Goal: Find specific page/section: Find specific page/section

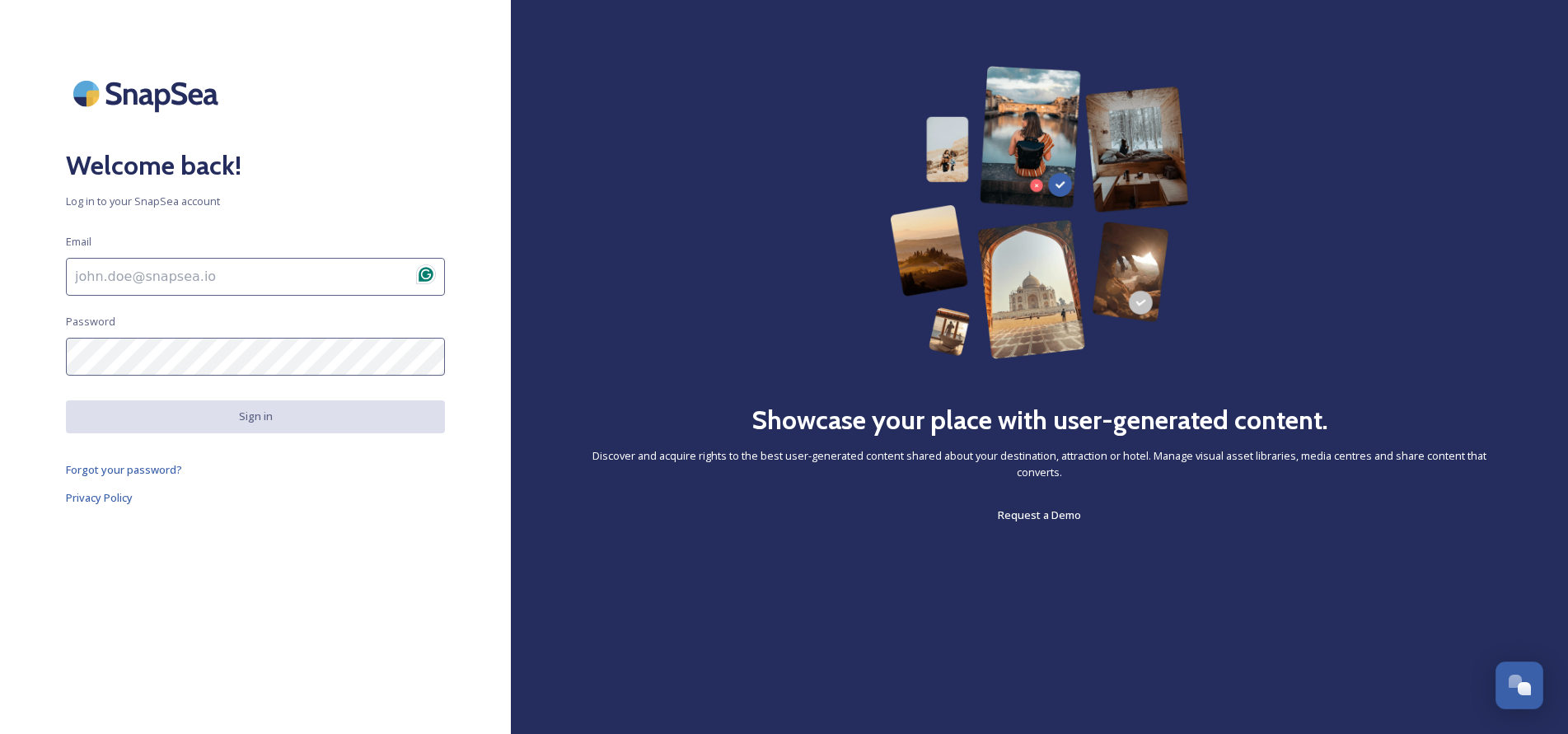
type input "[PERSON_NAME][EMAIL_ADDRESS][DOMAIN_NAME]"
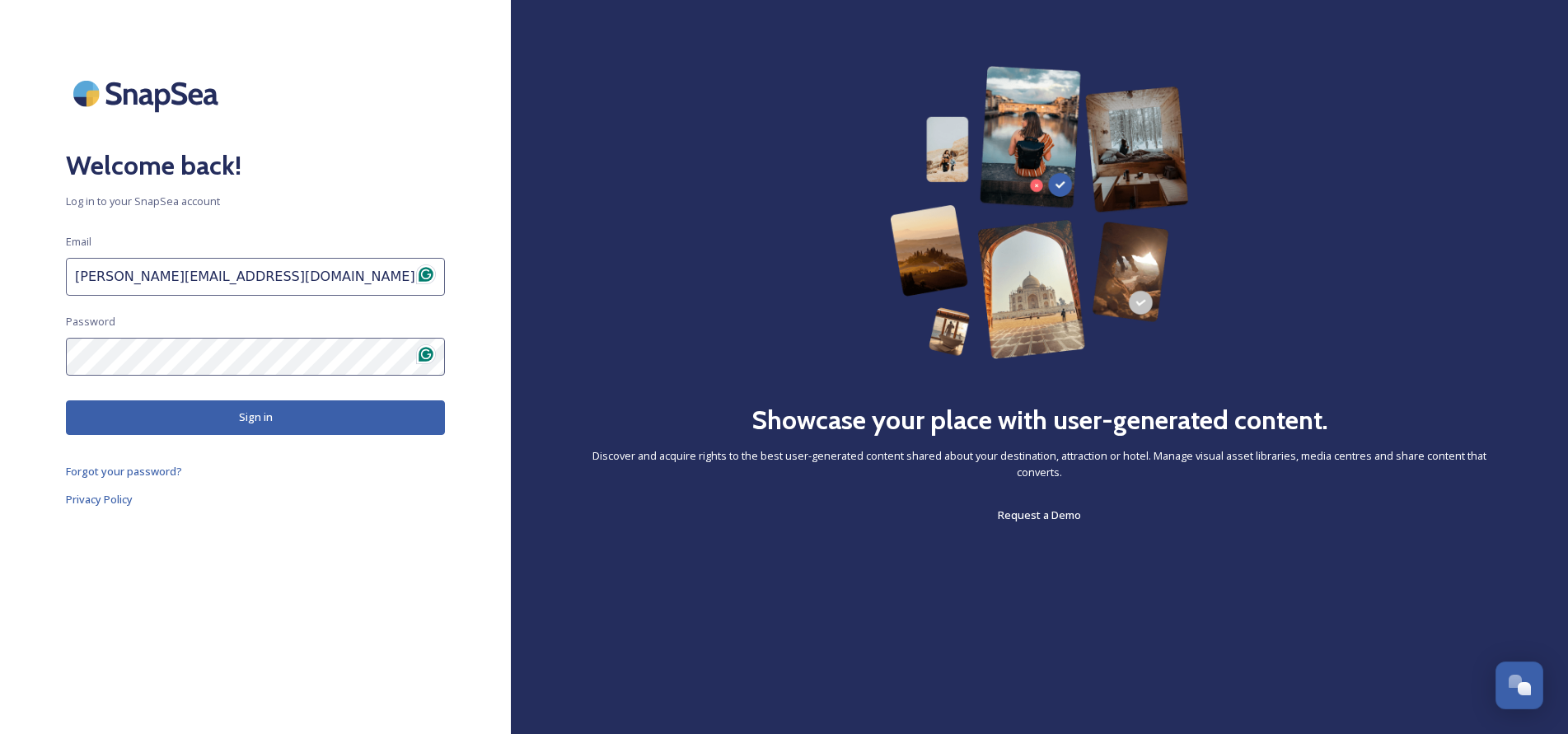
click at [211, 412] on button "Sign in" at bounding box center [255, 416] width 379 height 34
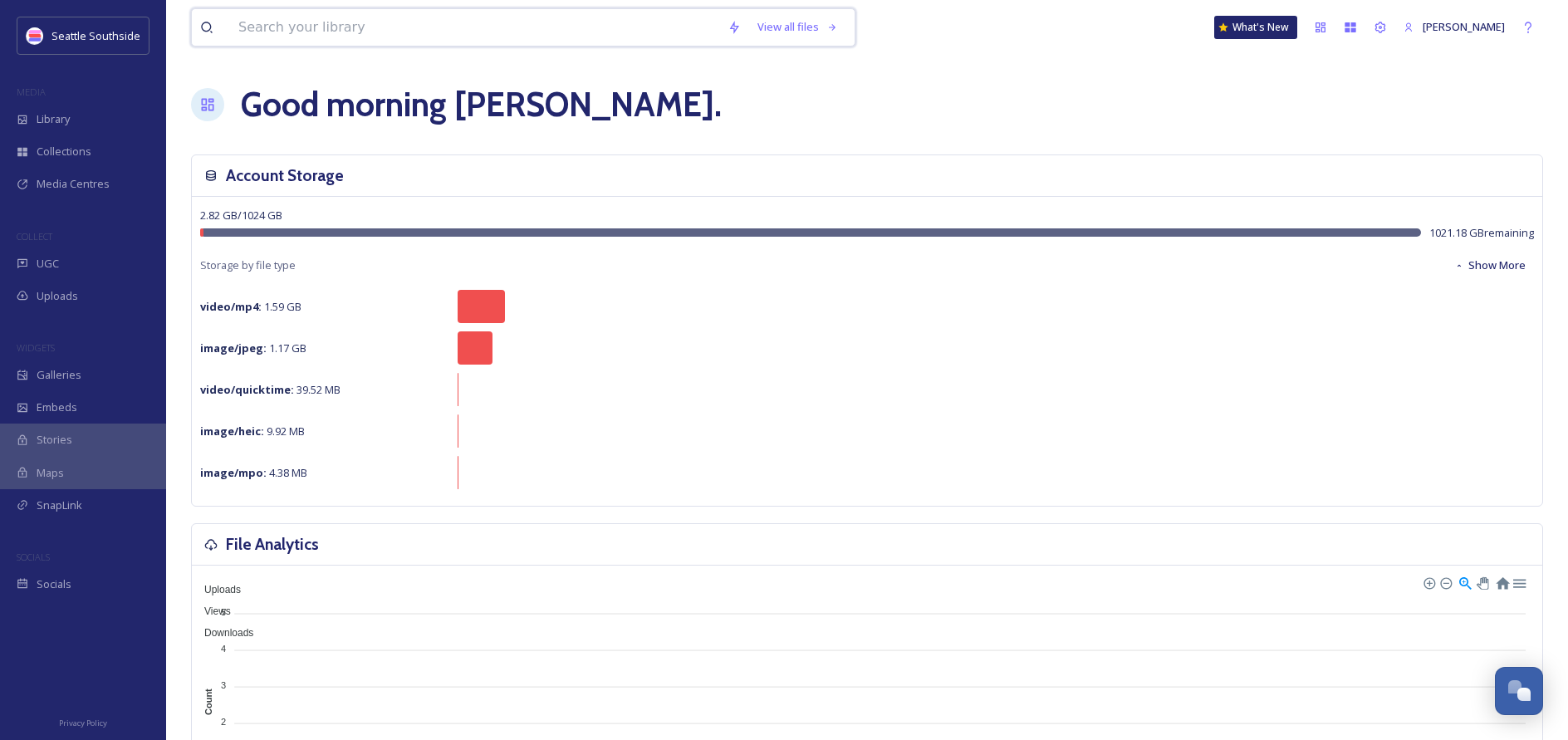
click at [383, 17] on input at bounding box center [475, 27] width 489 height 37
click at [77, 265] on div "UGC" at bounding box center [83, 264] width 166 height 32
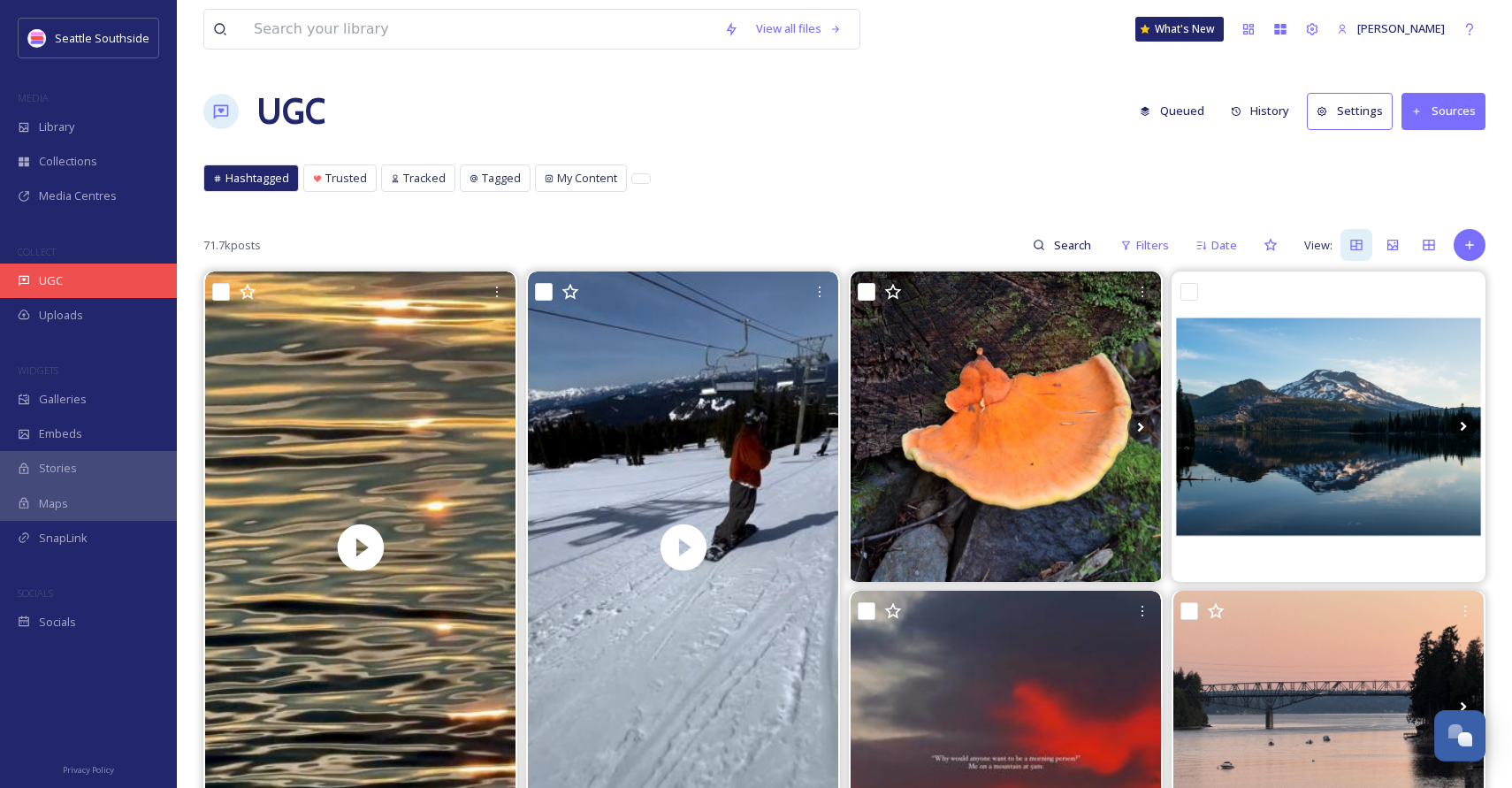
click at [90, 277] on div "UGC" at bounding box center [89, 281] width 177 height 35
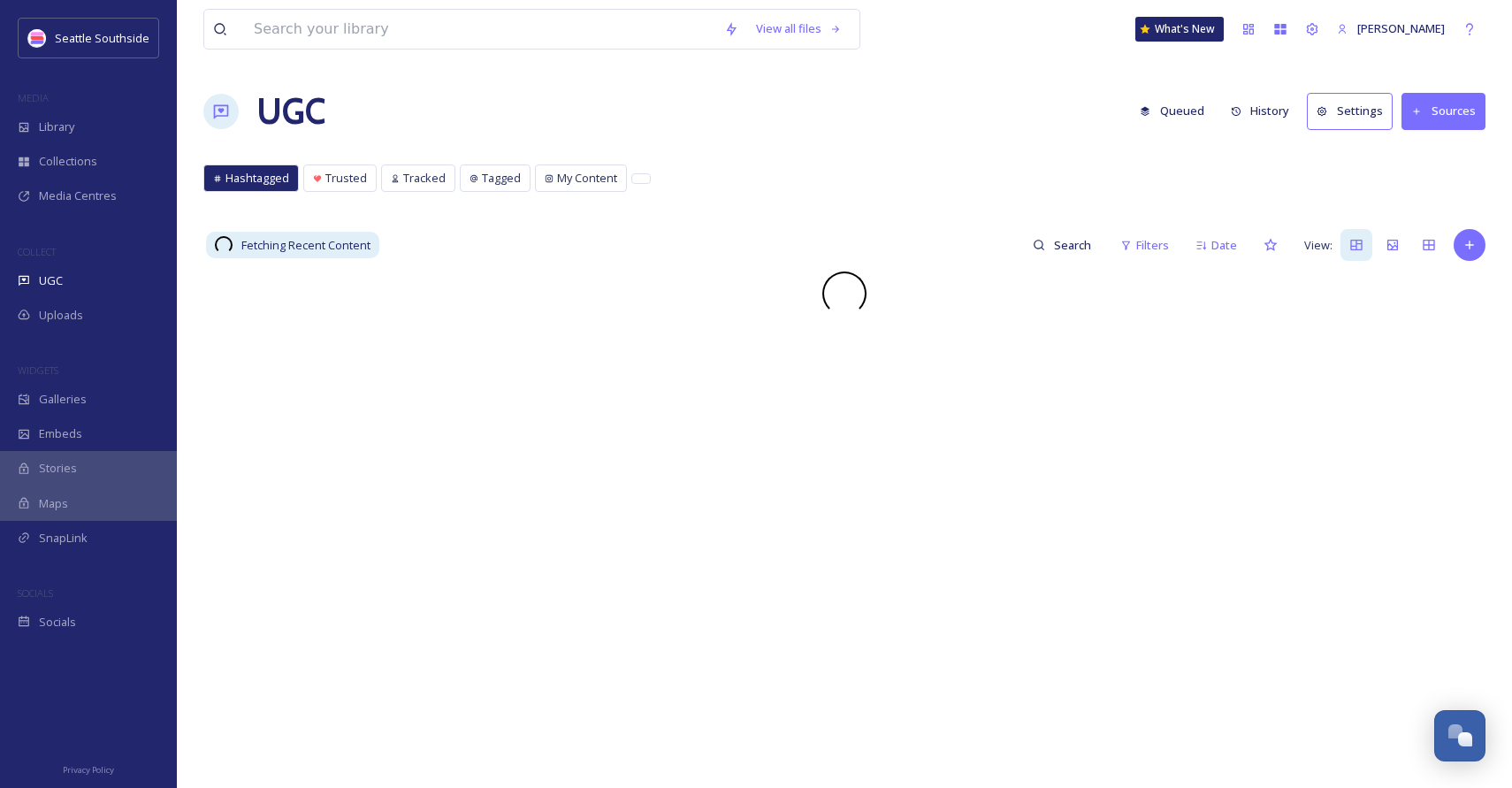
click at [1448, 112] on button "Sources" at bounding box center [1444, 111] width 84 height 36
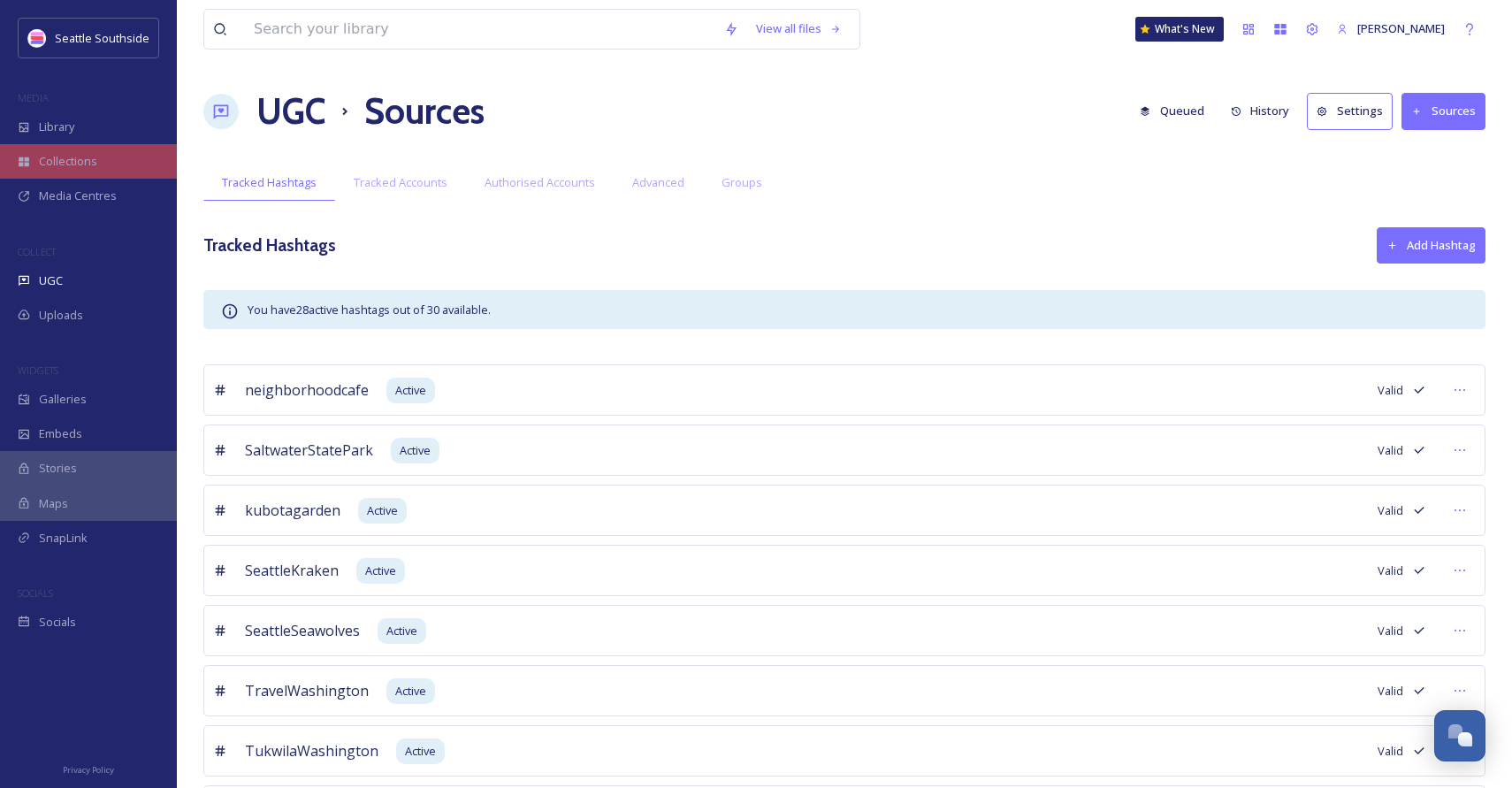
click at [115, 162] on div "Collections" at bounding box center [89, 161] width 177 height 35
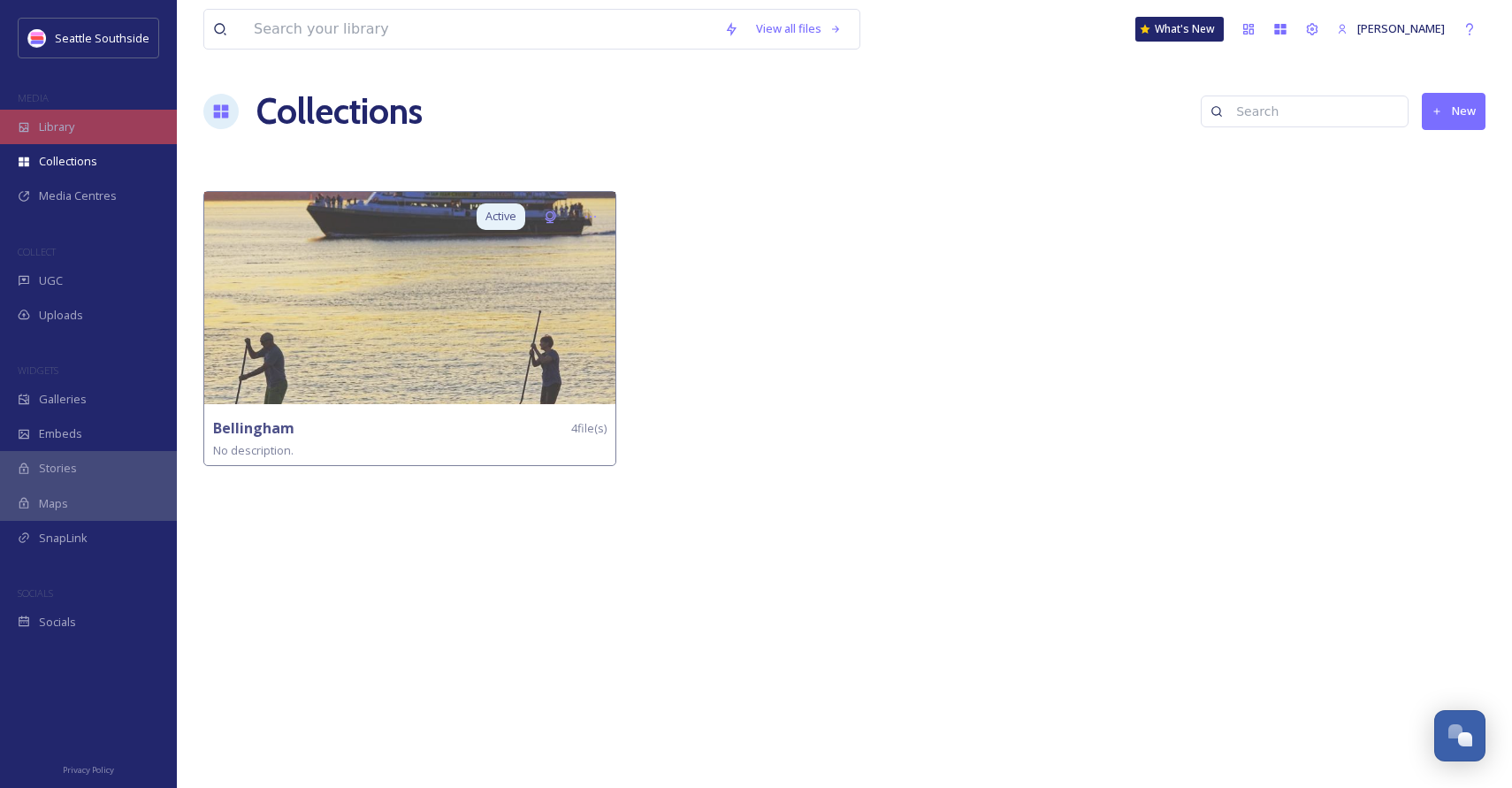
click at [111, 139] on div "Library" at bounding box center [89, 127] width 177 height 35
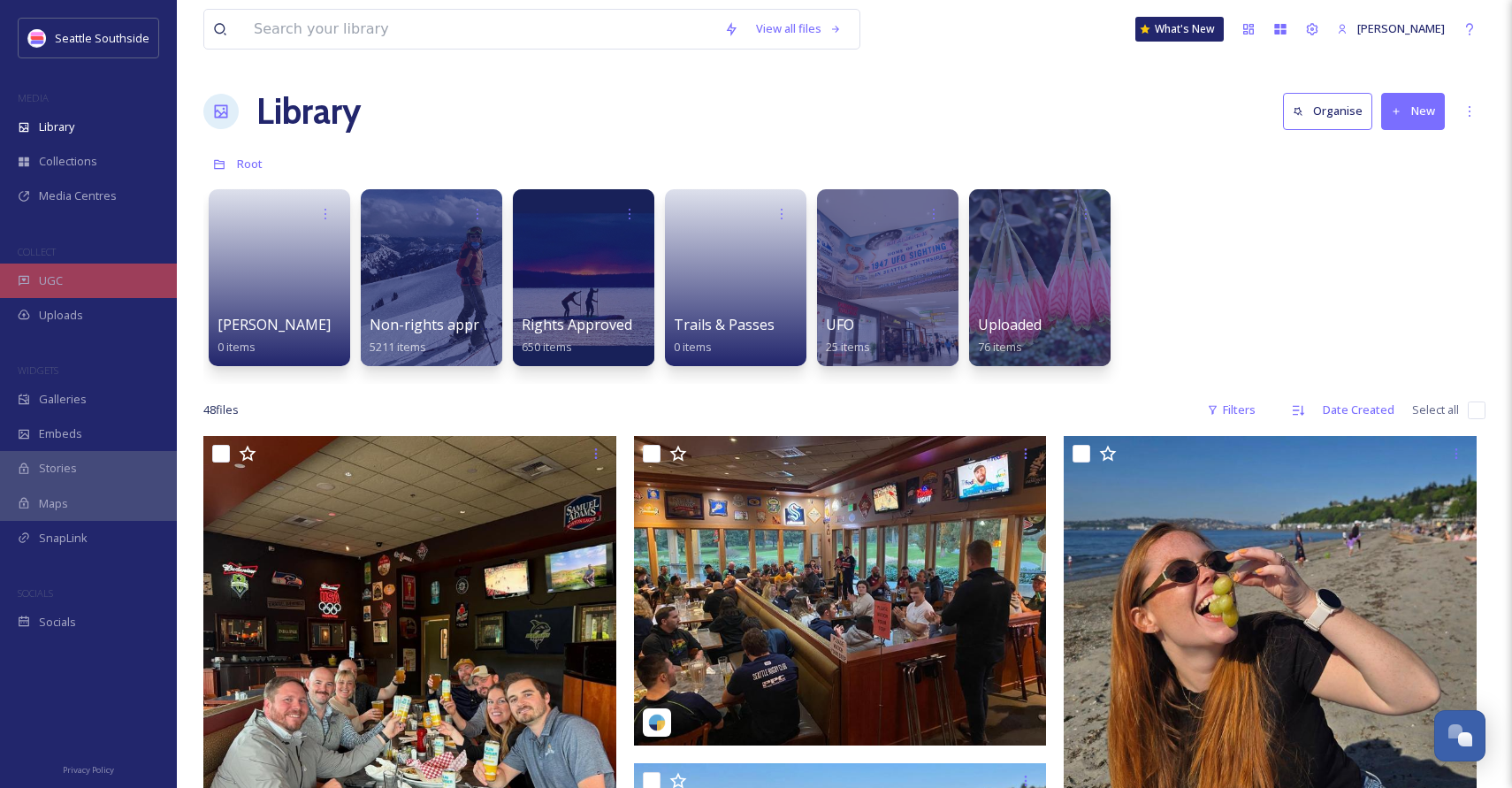
click at [74, 286] on div "UGC" at bounding box center [89, 281] width 177 height 35
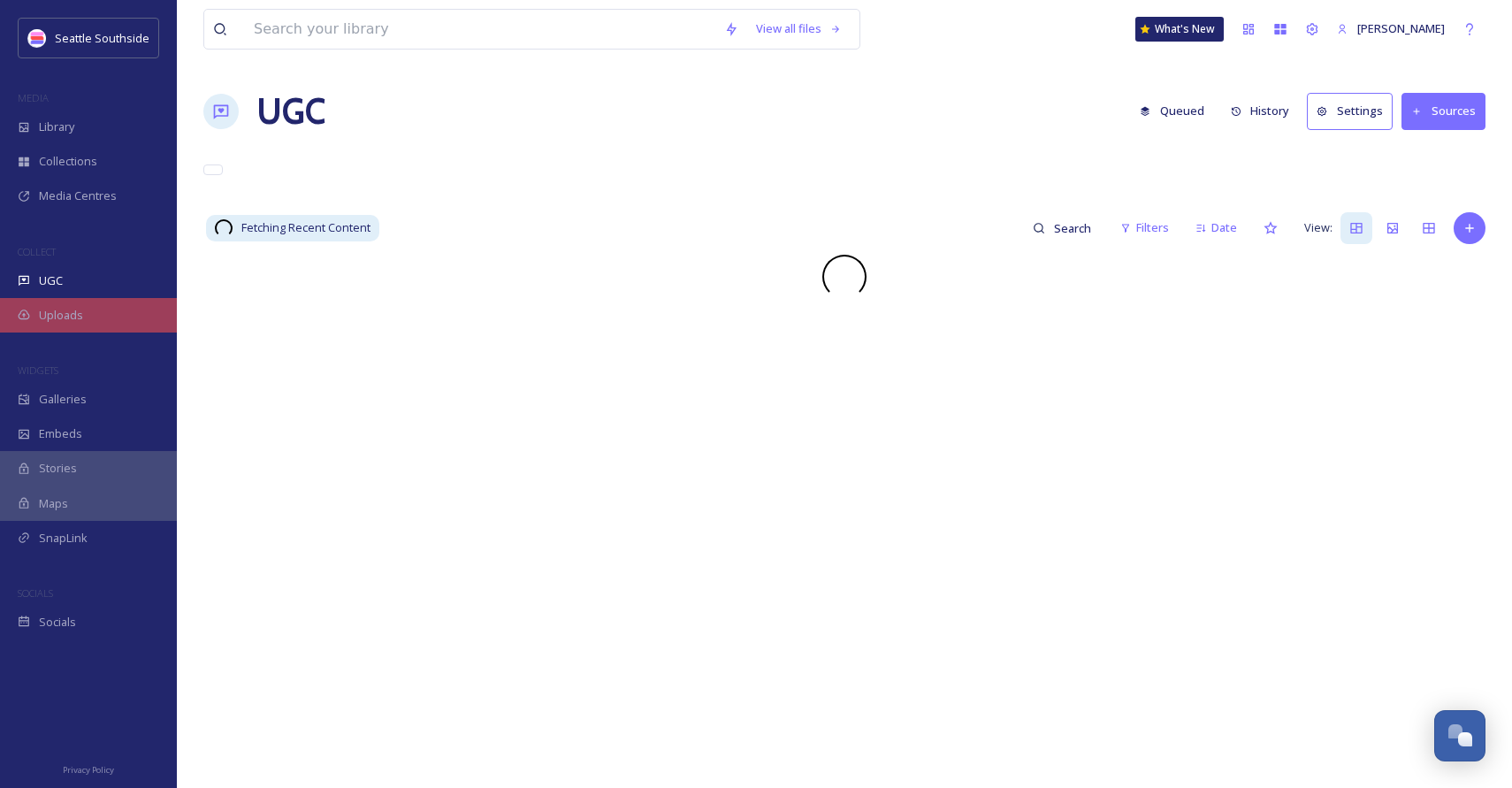
click at [76, 308] on span "Uploads" at bounding box center [61, 314] width 44 height 17
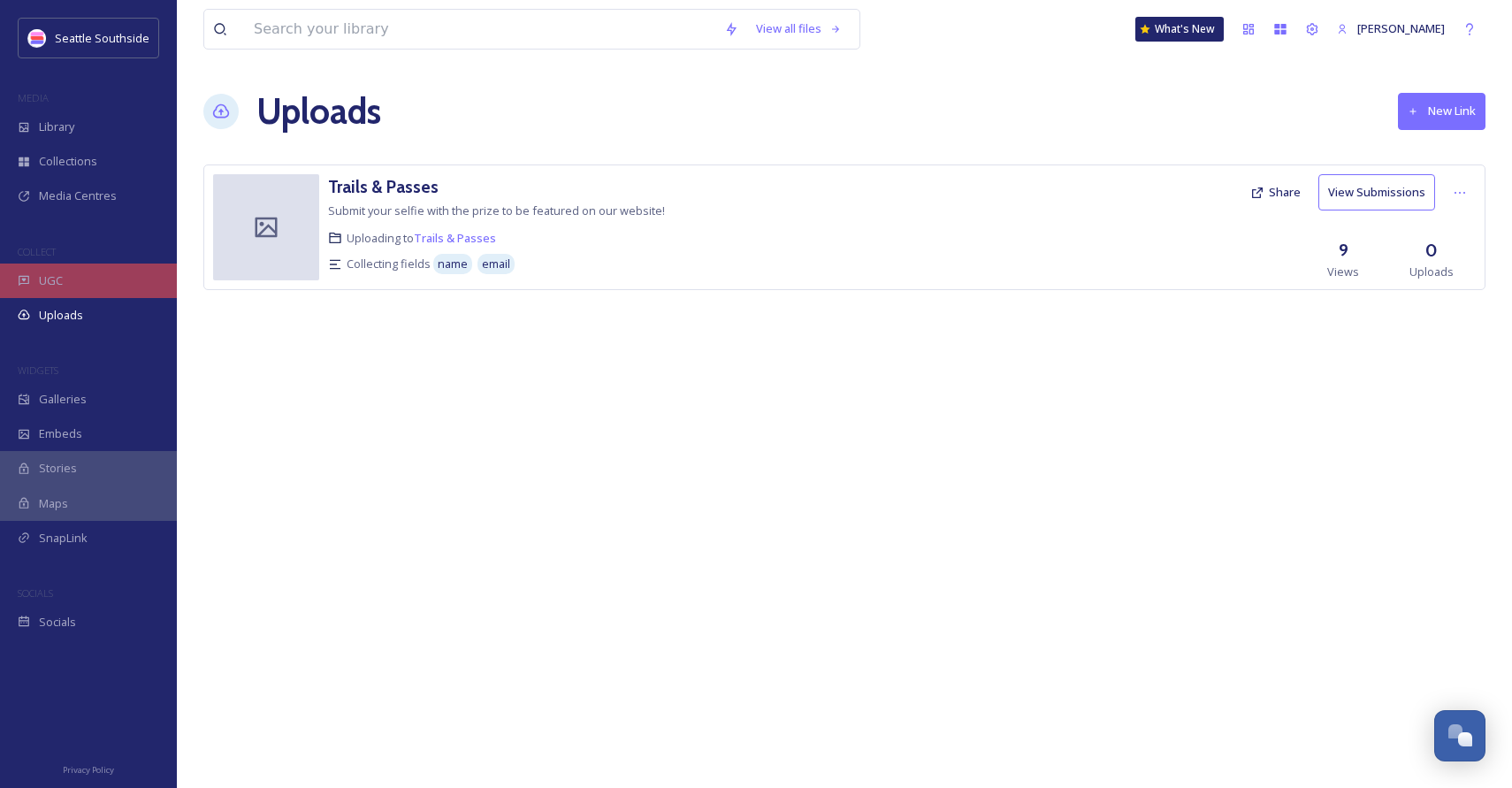
click at [74, 277] on div "UGC" at bounding box center [89, 281] width 177 height 35
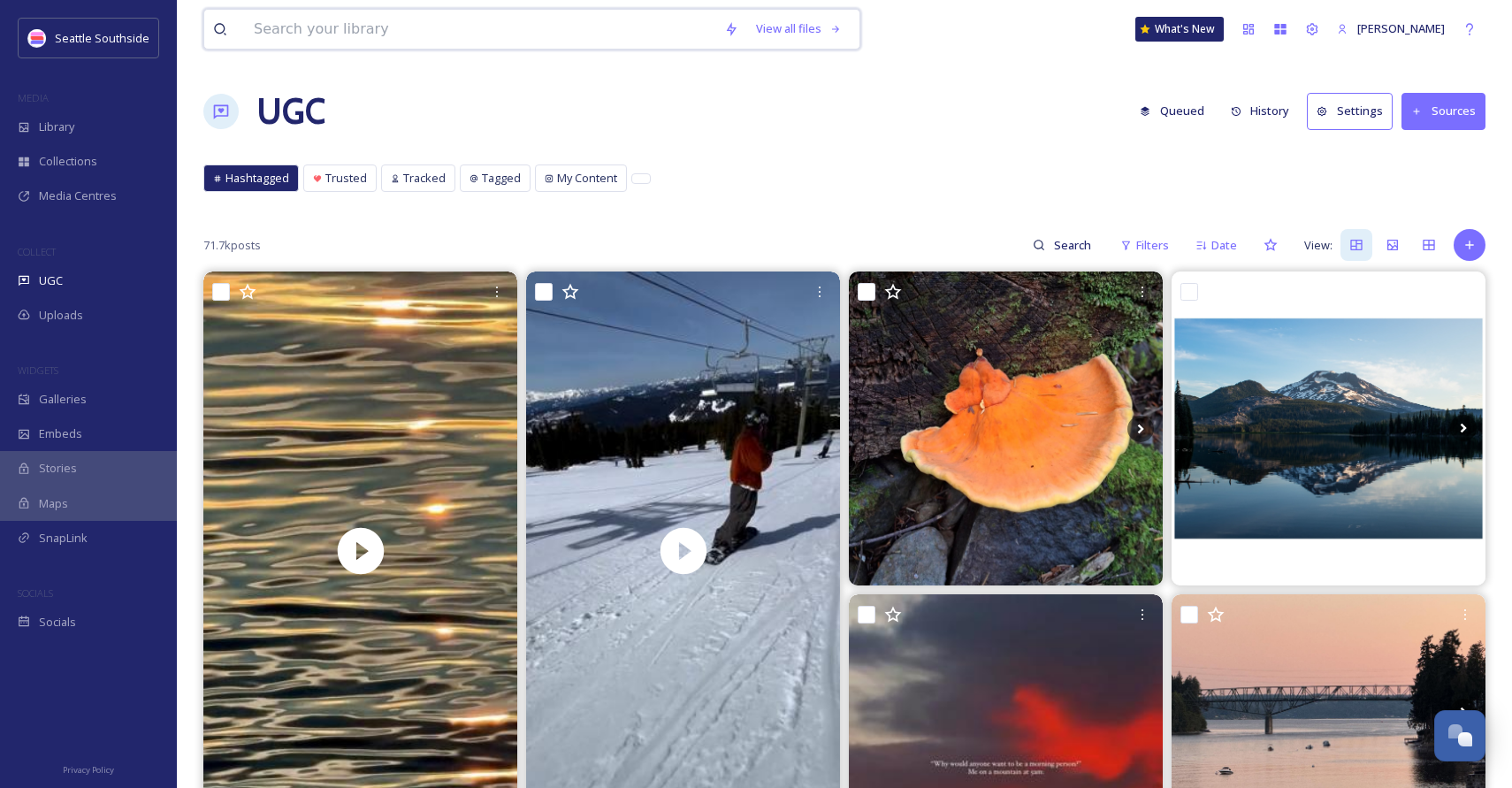
click at [585, 34] on input at bounding box center [480, 29] width 470 height 39
click at [1050, 245] on input at bounding box center [1074, 245] width 58 height 35
click at [87, 162] on span "Collections" at bounding box center [68, 161] width 58 height 17
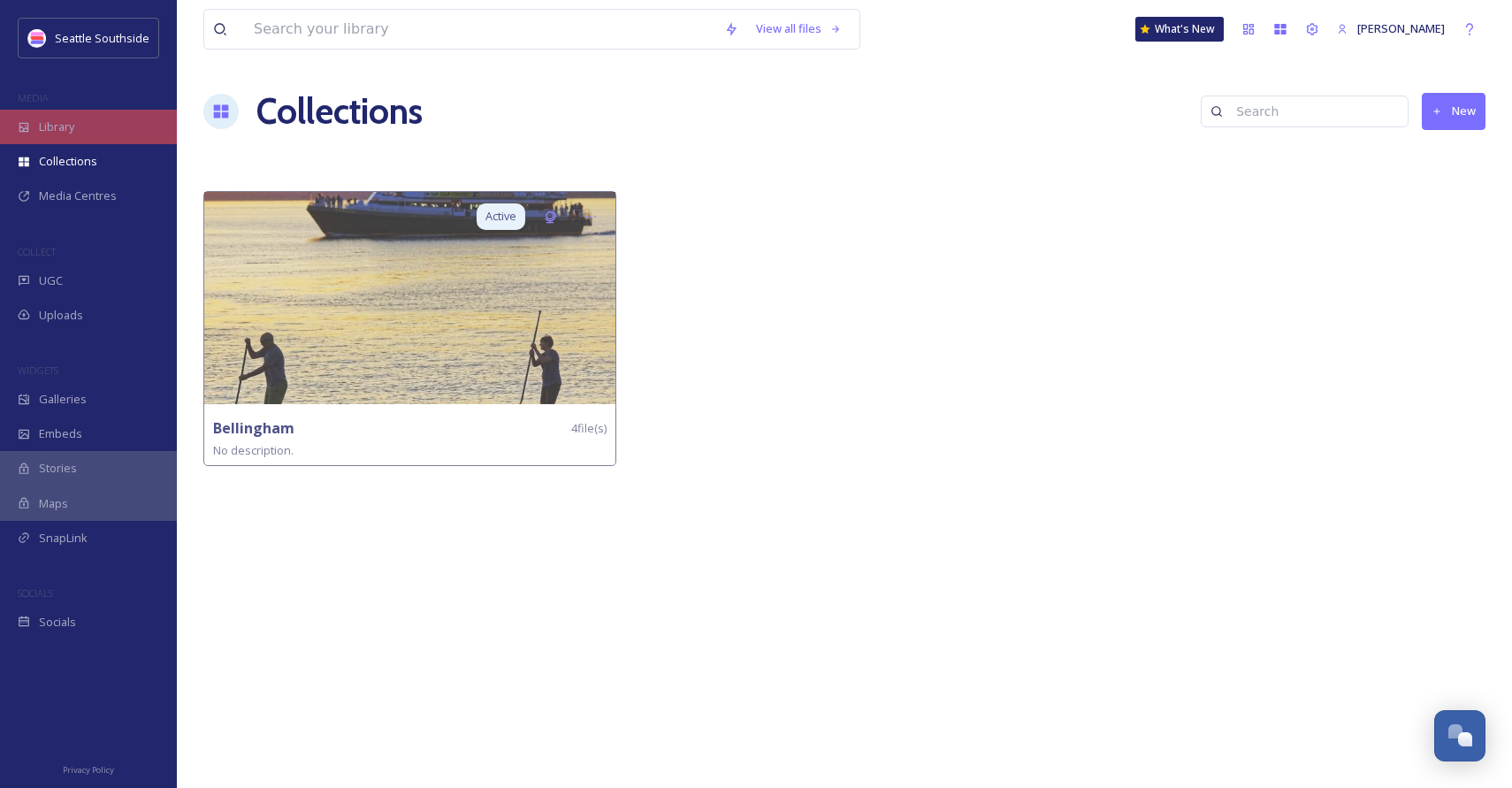
click at [70, 135] on div "Library" at bounding box center [89, 127] width 177 height 35
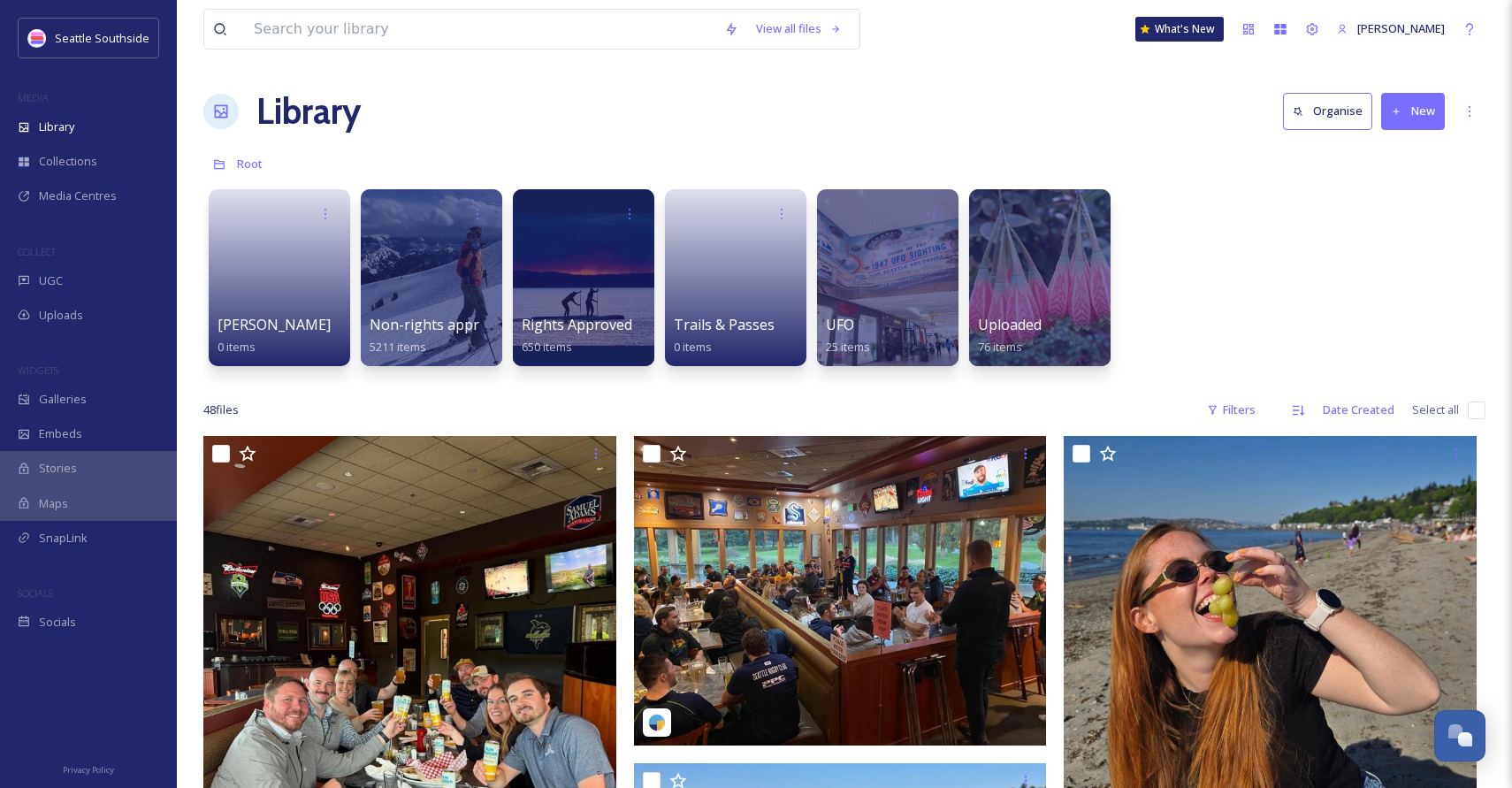
click at [222, 109] on icon at bounding box center [221, 112] width 18 height 18
click at [62, 284] on span "UGC" at bounding box center [50, 281] width 24 height 17
